Goal: Use online tool/utility: Utilize a website feature to perform a specific function

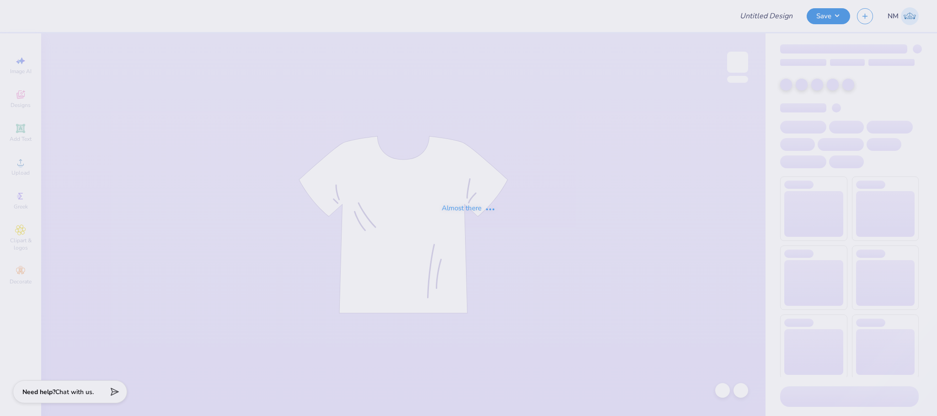
type input "[PERSON_NAME] : [US_STATE][GEOGRAPHIC_DATA]"
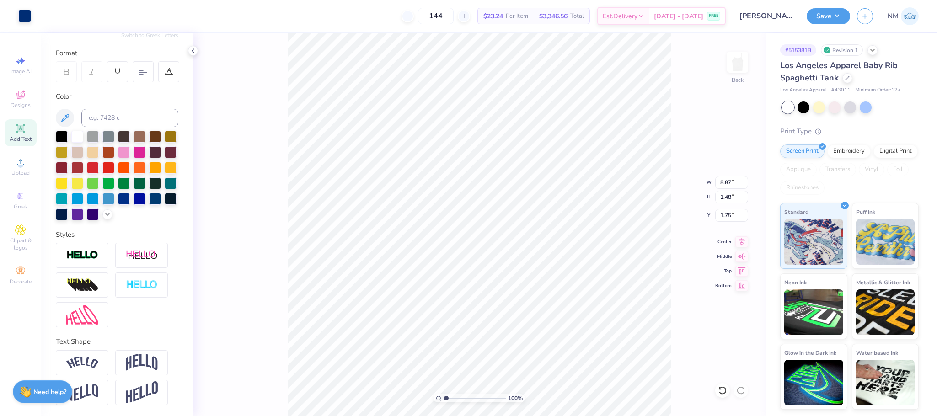
scroll to position [129, 0]
click at [81, 363] on img at bounding box center [82, 363] width 32 height 12
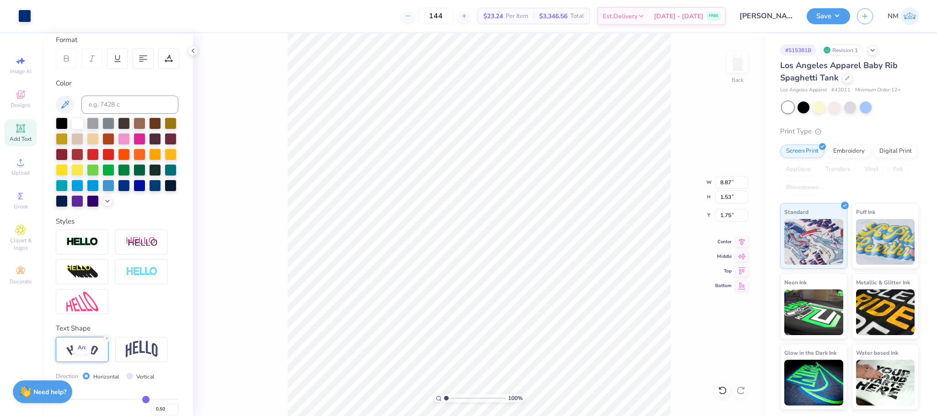
type input "1.53"
click at [723, 395] on icon at bounding box center [722, 390] width 9 height 9
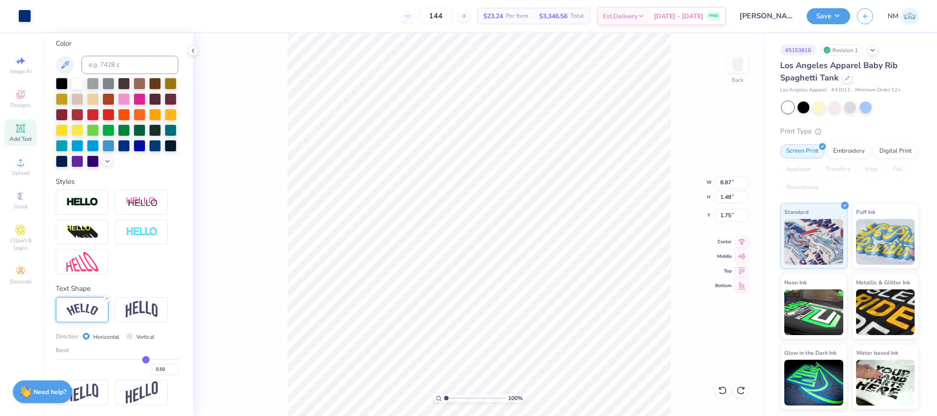
scroll to position [180, 0]
click at [107, 301] on icon at bounding box center [106, 298] width 5 height 5
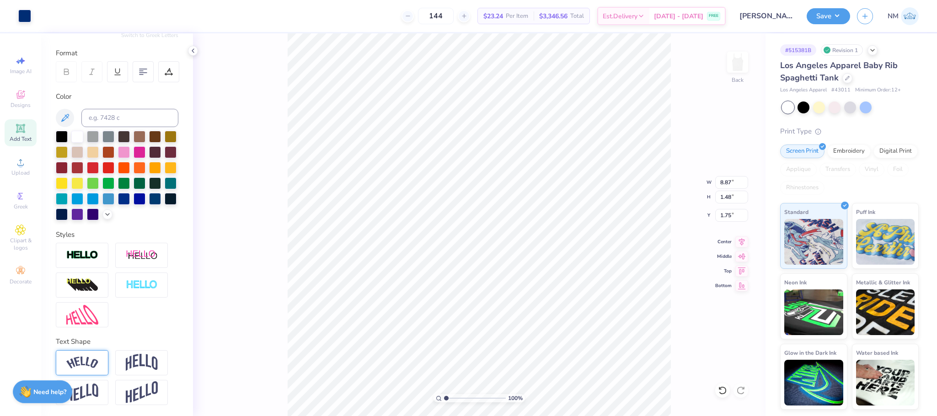
scroll to position [132, 0]
click at [156, 365] on img at bounding box center [142, 362] width 32 height 17
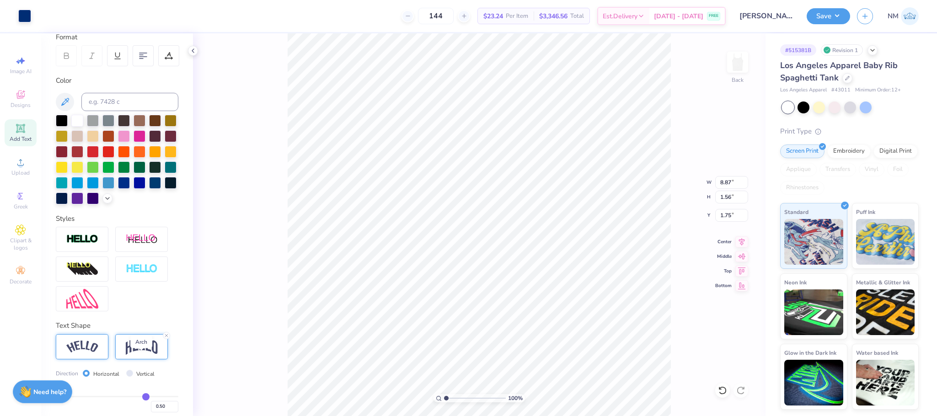
type input "1.56"
click at [192, 48] on icon at bounding box center [192, 50] width 7 height 7
